Goal: Find specific page/section: Find specific page/section

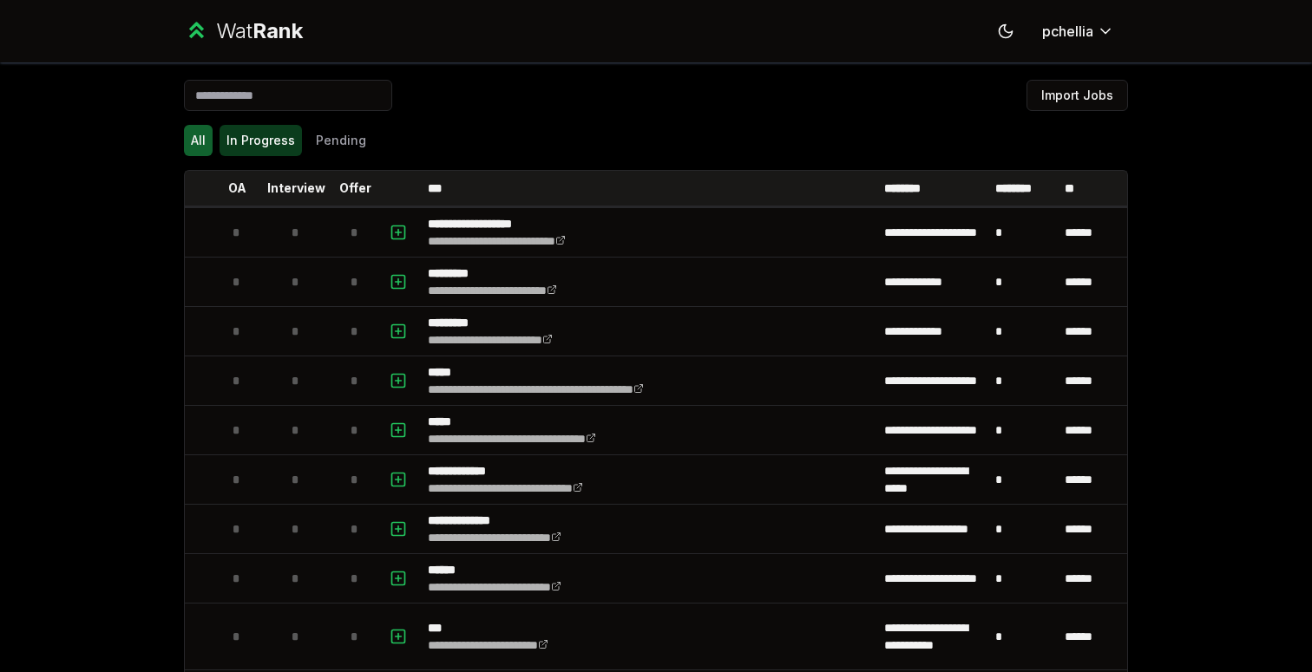
click at [287, 126] on button "In Progress" at bounding box center [261, 140] width 82 height 31
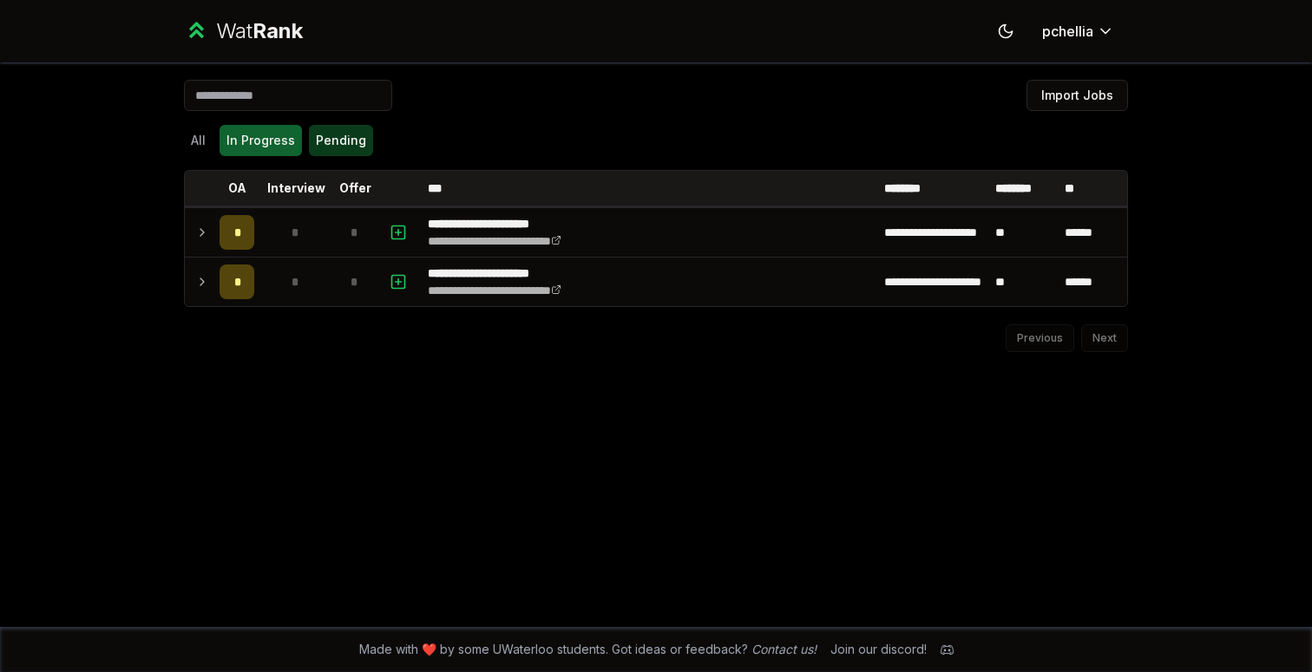
click at [336, 138] on button "Pending" at bounding box center [341, 140] width 64 height 31
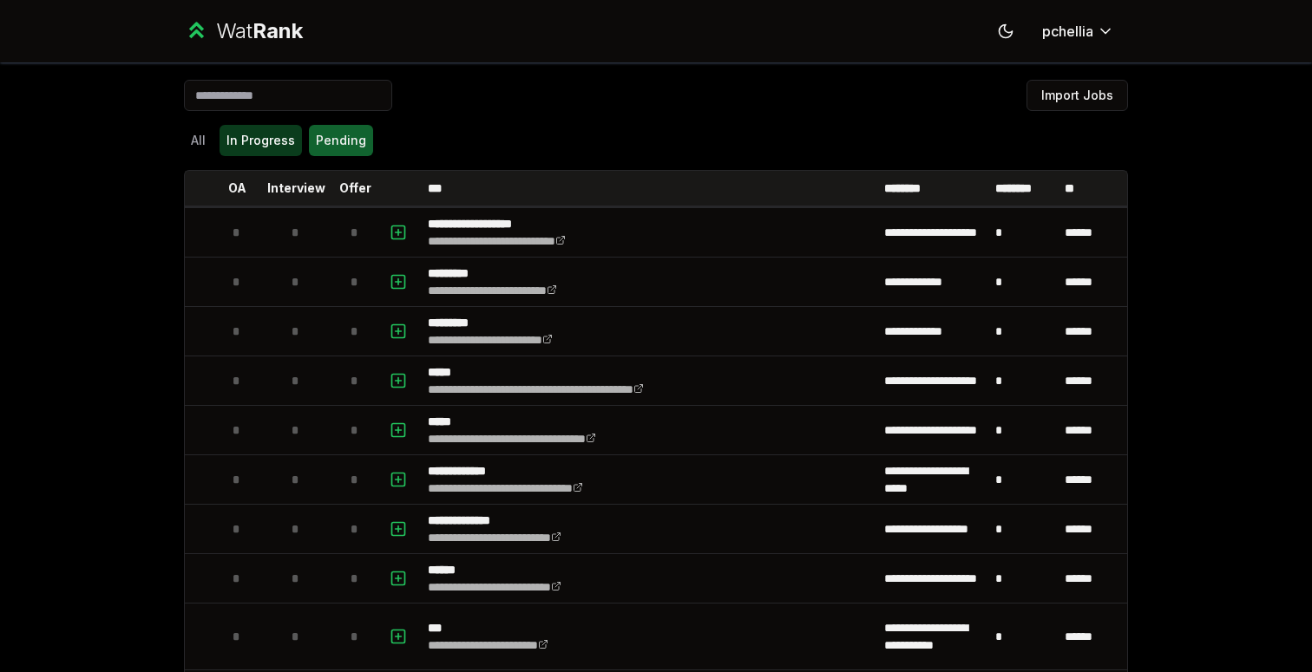
click at [242, 148] on button "In Progress" at bounding box center [261, 140] width 82 height 31
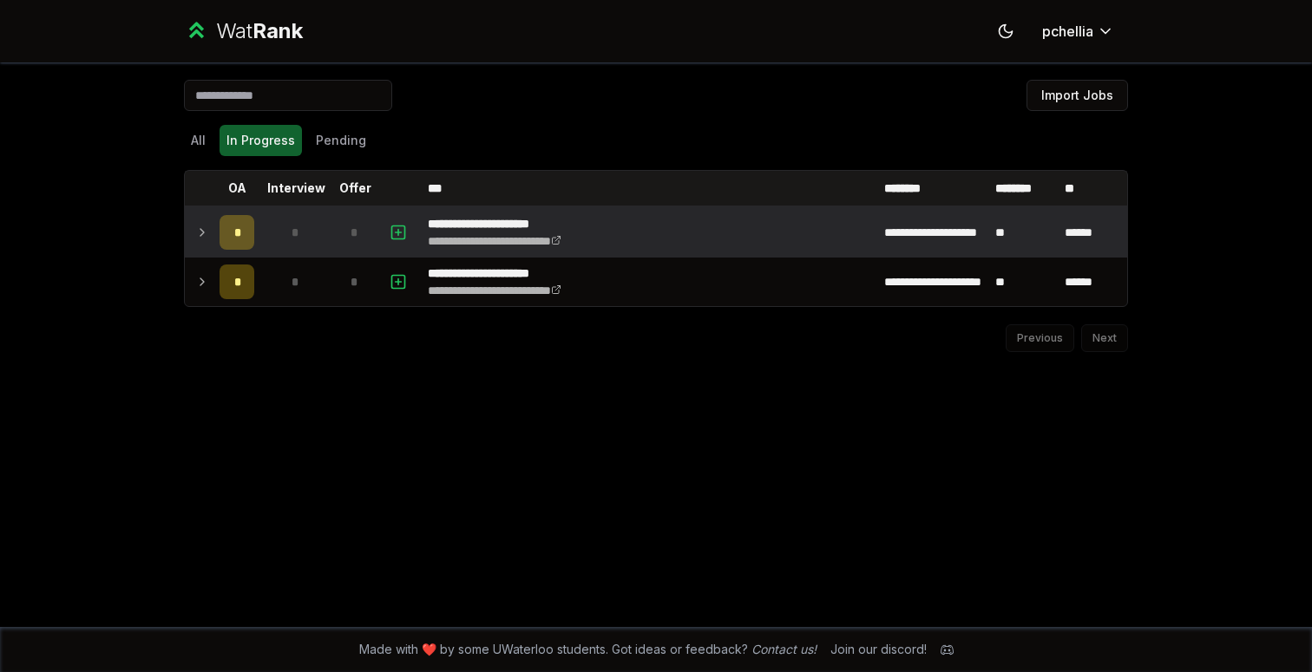
click at [208, 234] on icon at bounding box center [202, 232] width 14 height 21
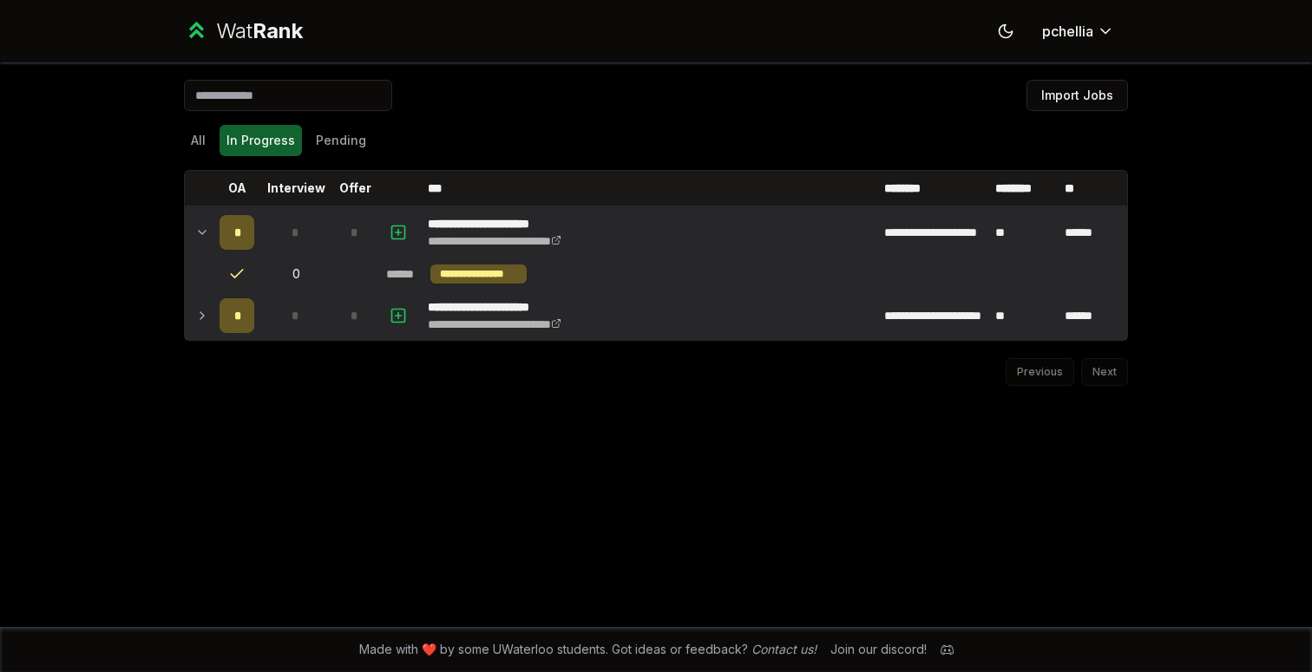
click at [203, 318] on icon at bounding box center [202, 315] width 14 height 21
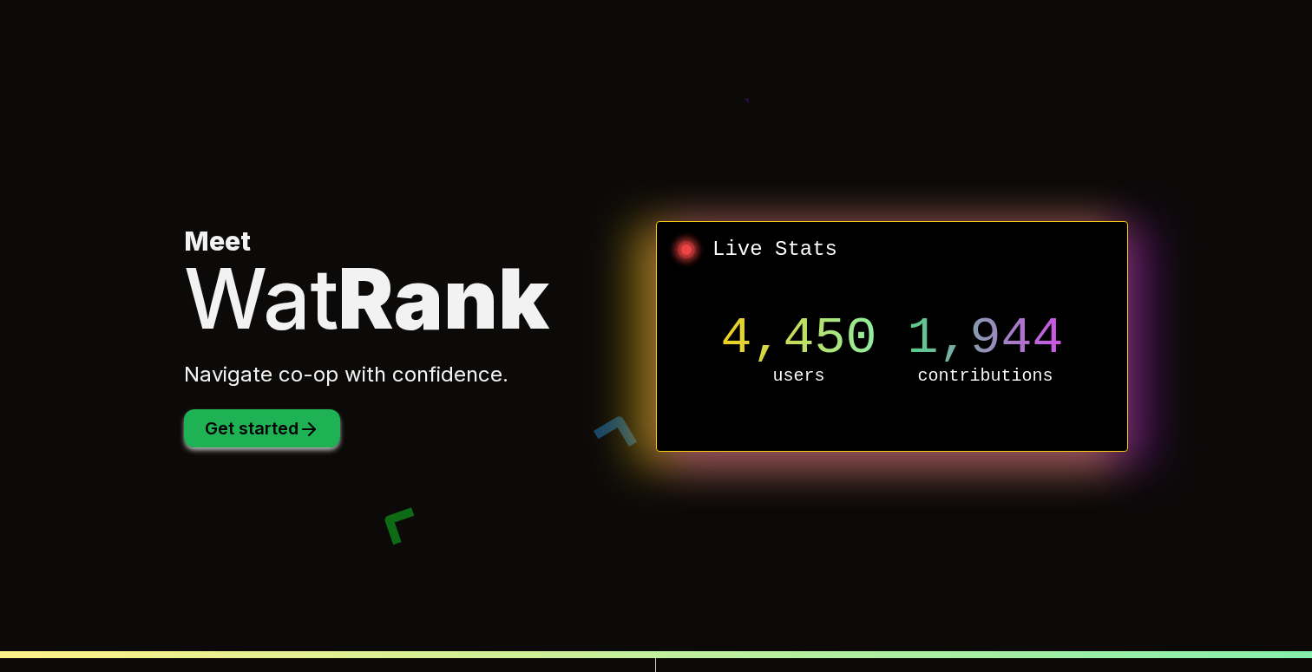
click at [294, 424] on button "Get started" at bounding box center [262, 429] width 156 height 38
